Goal: Information Seeking & Learning: Stay updated

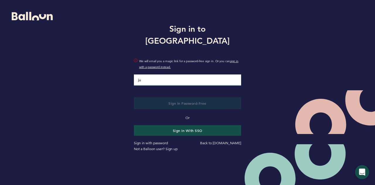
type input "[PERSON_NAME][EMAIL_ADDRESS][PERSON_NAME][DOMAIN_NAME]"
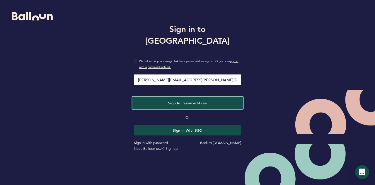
click at [199, 101] on span "Sign in Password-Free" at bounding box center [187, 103] width 39 height 5
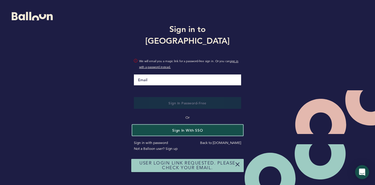
click at [189, 126] on button "Sign in with SSO" at bounding box center [187, 130] width 111 height 11
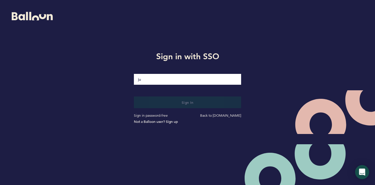
type input "justin.newman@pirates.com"
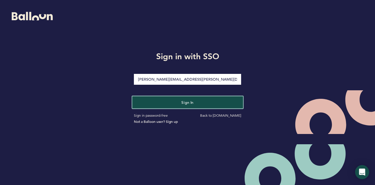
click at [175, 105] on button "Sign in" at bounding box center [187, 102] width 111 height 12
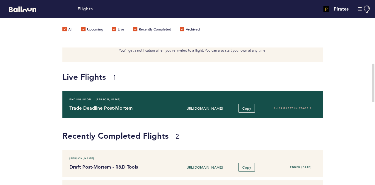
scroll to position [84, 0]
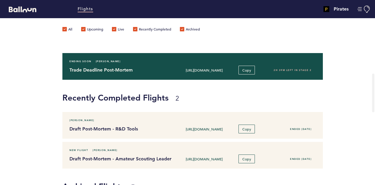
click at [133, 66] on div "Trade Deadline Post-Mortem https://blln.link/c/6kZXPhz Copy 2H 39M left in stag…" at bounding box center [192, 70] width 255 height 9
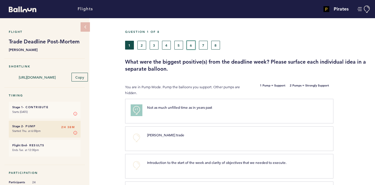
click at [187, 45] on button "6" at bounding box center [191, 45] width 9 height 9
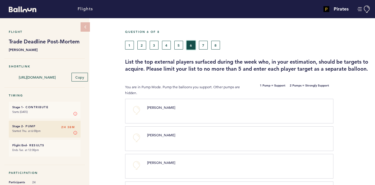
scroll to position [0, 0]
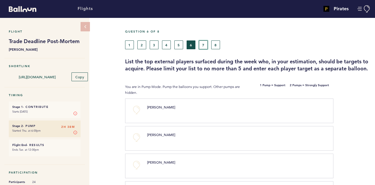
click at [200, 45] on button "7" at bounding box center [203, 44] width 9 height 9
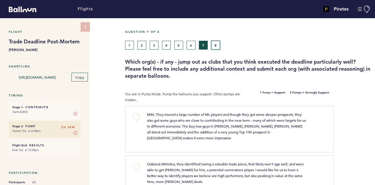
click at [212, 44] on button "8" at bounding box center [215, 45] width 9 height 9
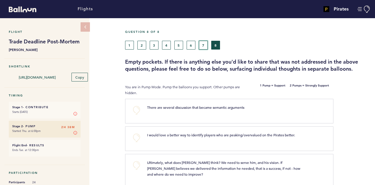
click at [207, 44] on button "7" at bounding box center [203, 45] width 9 height 9
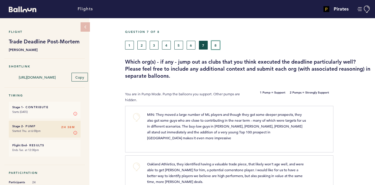
click at [216, 46] on button "8" at bounding box center [215, 45] width 9 height 9
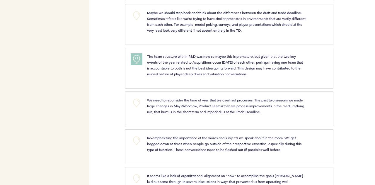
scroll to position [421, 0]
